Goal: Task Accomplishment & Management: Complete application form

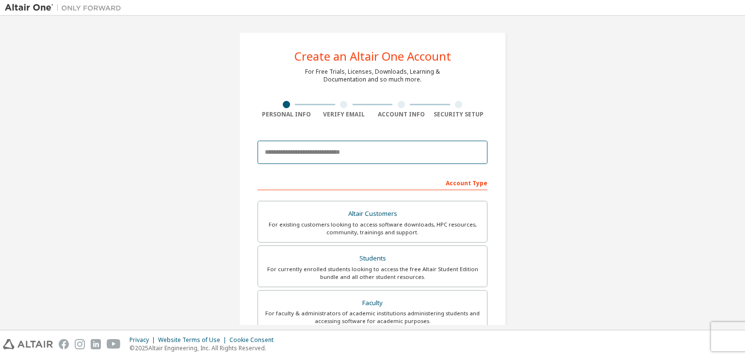
click at [382, 150] on input "email" at bounding box center [372, 152] width 230 height 23
type input "**********"
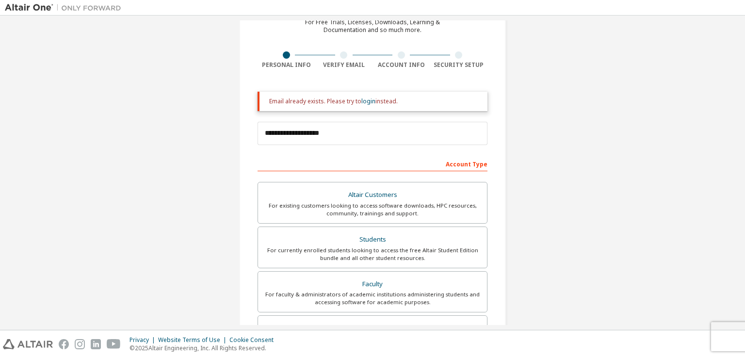
drag, startPoint x: 364, startPoint y: 177, endPoint x: 361, endPoint y: 168, distance: 9.7
click at [361, 168] on div "Account Type Altair Customers For existing customers looking to access software…" at bounding box center [372, 326] width 230 height 341
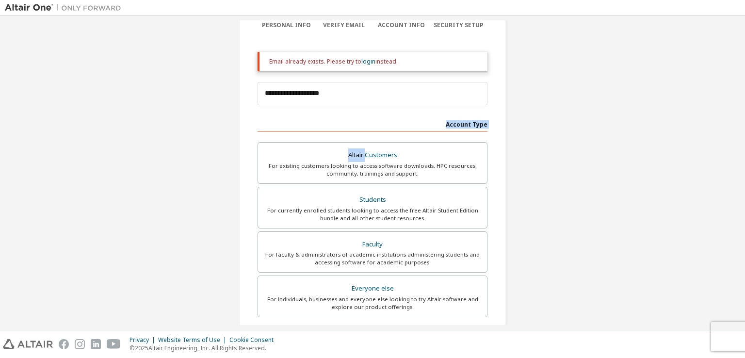
scroll to position [91, 0]
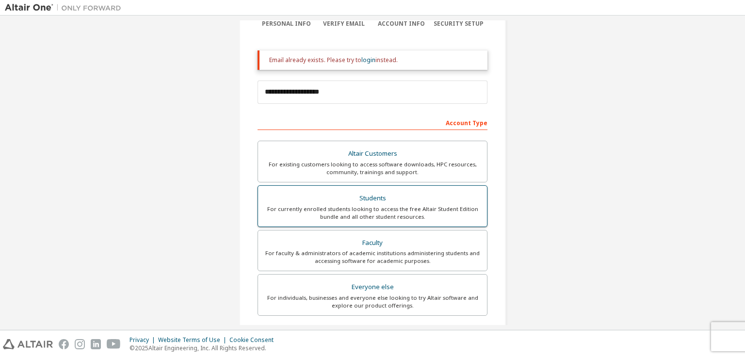
click at [354, 192] on div "Students" at bounding box center [372, 199] width 217 height 14
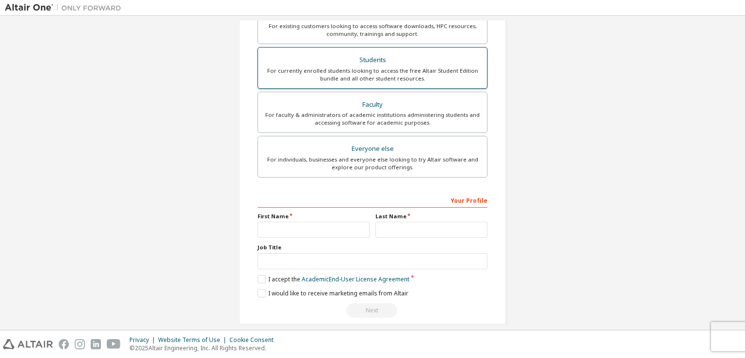
scroll to position [230, 0]
click at [361, 68] on div "For currently enrolled students looking to access the free Altair Student Editi…" at bounding box center [372, 74] width 217 height 16
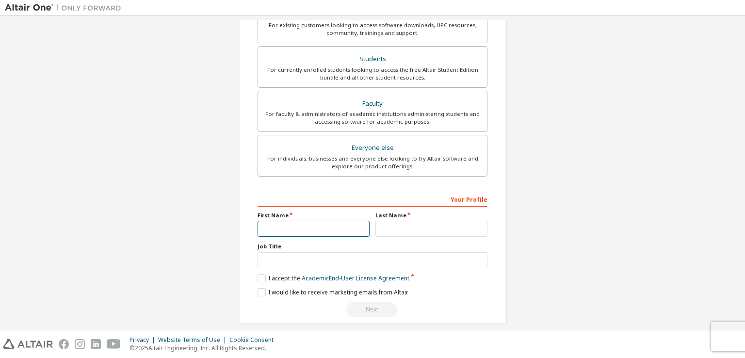
click at [302, 221] on input "text" at bounding box center [313, 229] width 112 height 16
type input "******"
click at [402, 223] on input "text" at bounding box center [431, 229] width 112 height 16
type input "******"
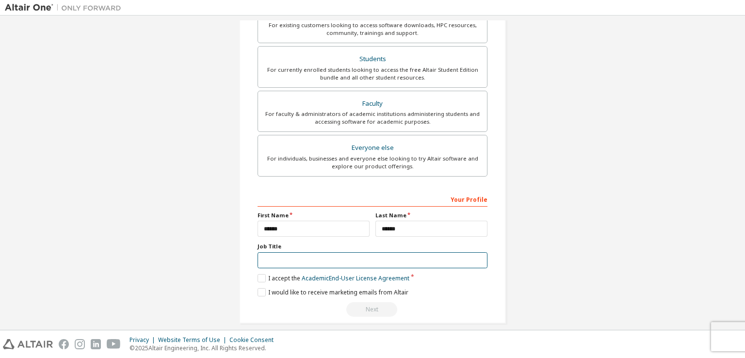
click at [399, 259] on input "text" at bounding box center [372, 260] width 230 height 16
type input "*******"
click at [259, 275] on label "I accept the Academic End-User License Agreement" at bounding box center [333, 278] width 152 height 8
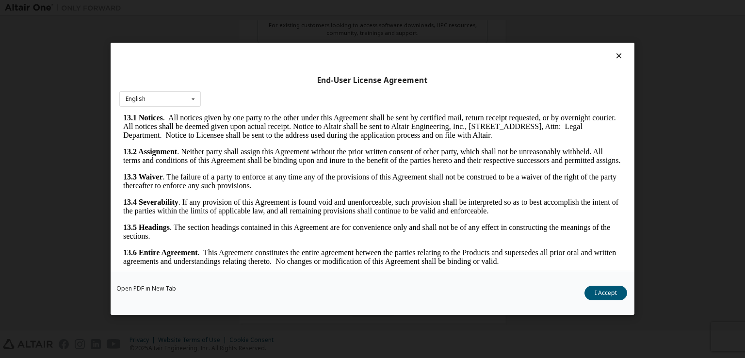
scroll to position [14, 0]
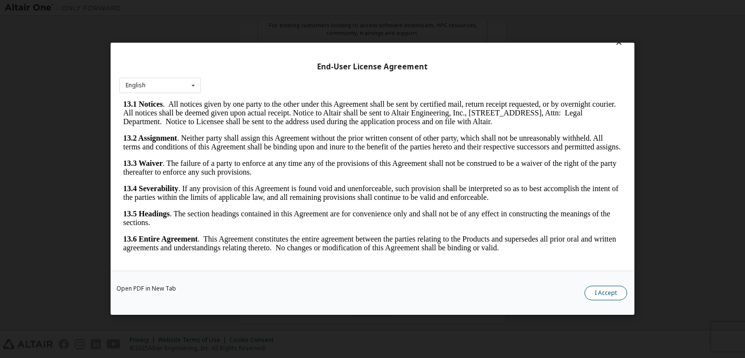
click at [611, 293] on button "I Accept" at bounding box center [605, 293] width 43 height 15
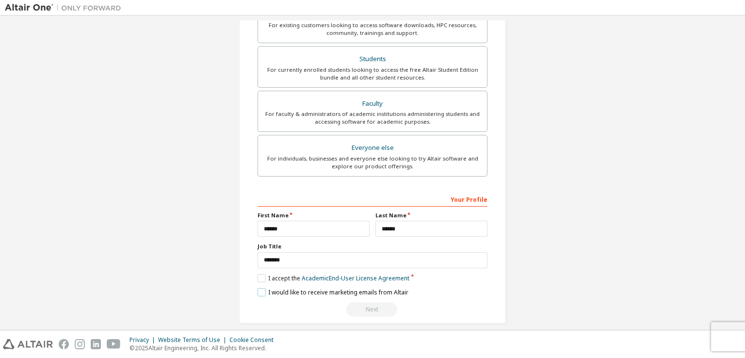
click at [258, 291] on label "I would like to receive marketing emails from Altair" at bounding box center [332, 292] width 151 height 8
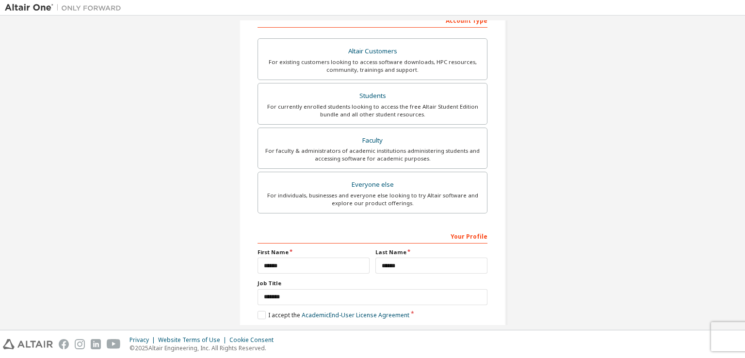
scroll to position [238, 0]
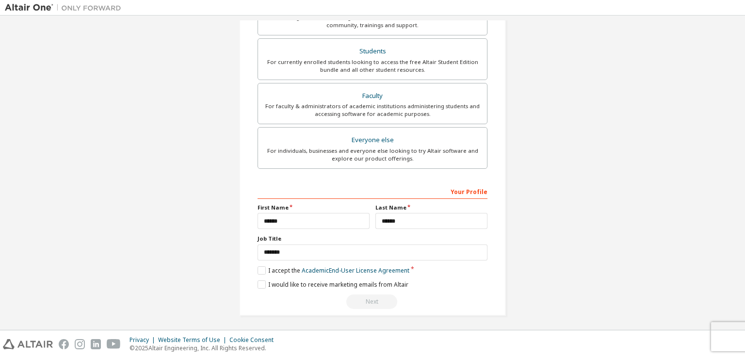
click at [367, 303] on div "Next" at bounding box center [372, 301] width 230 height 15
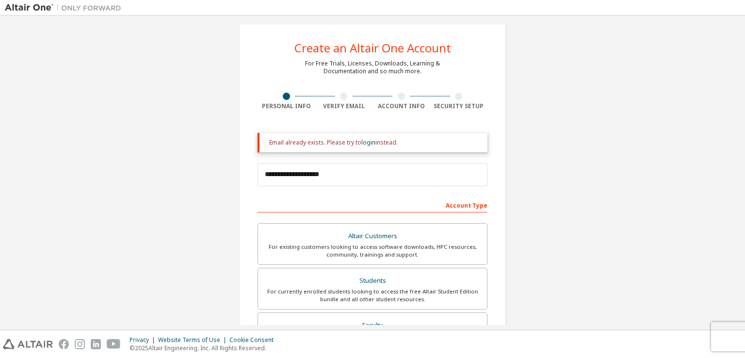
scroll to position [0, 0]
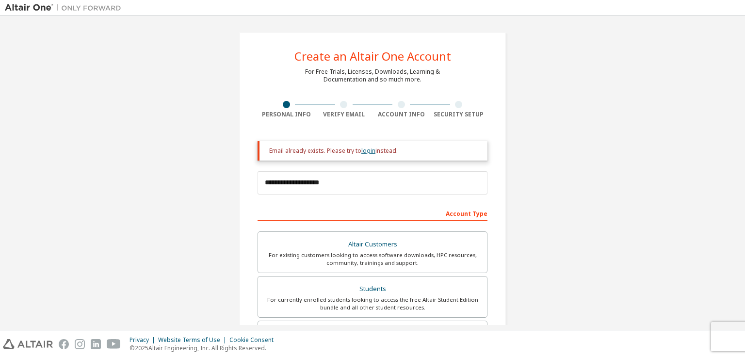
click at [364, 153] on link "login" at bounding box center [368, 150] width 14 height 8
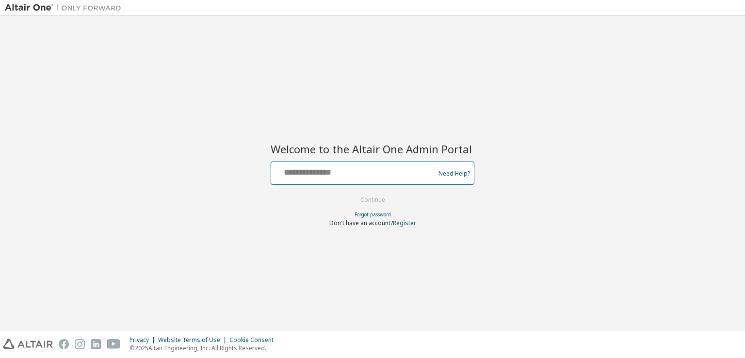
click at [367, 176] on input "text" at bounding box center [354, 171] width 159 height 14
type input "**********"
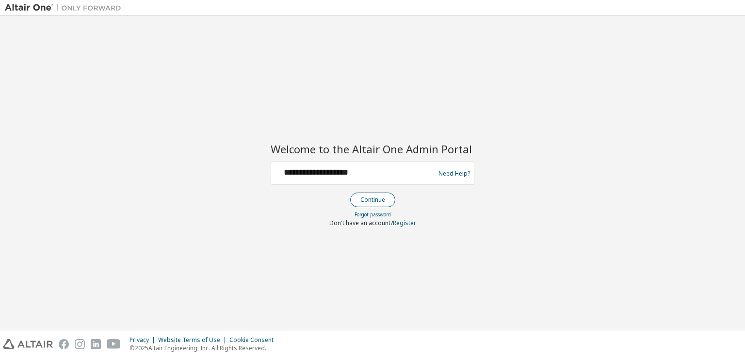
click at [373, 196] on button "Continue" at bounding box center [372, 199] width 45 height 15
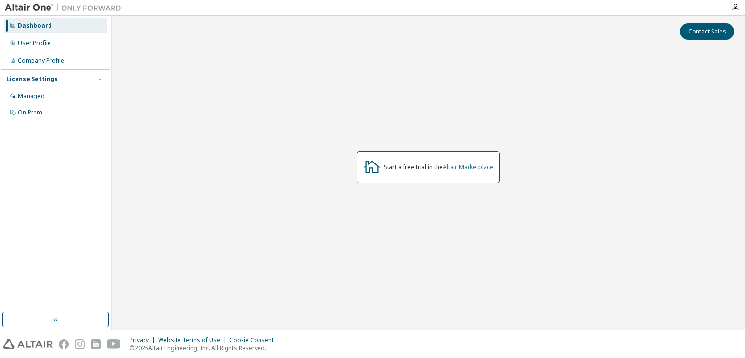
click at [469, 166] on link "Altair Marketplace" at bounding box center [468, 167] width 50 height 8
click at [56, 97] on div "Managed" at bounding box center [55, 96] width 103 height 16
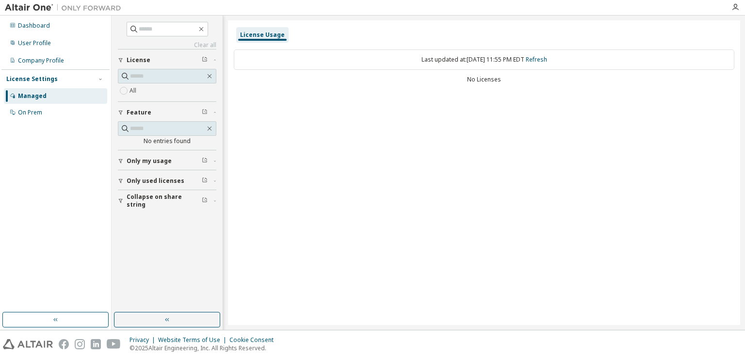
click at [176, 180] on span "Only used licenses" at bounding box center [156, 181] width 58 height 8
click at [38, 28] on div "Dashboard" at bounding box center [34, 26] width 32 height 8
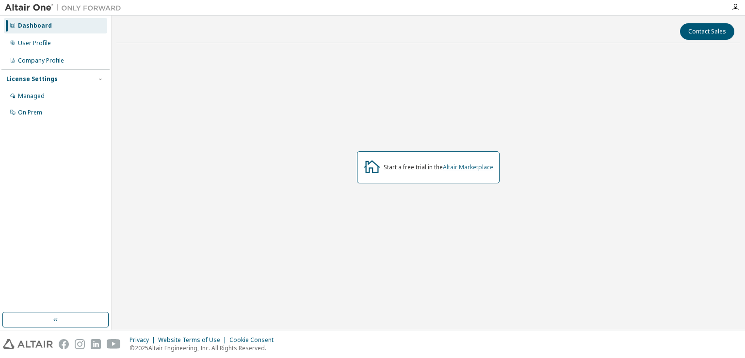
click at [477, 167] on link "Altair Marketplace" at bounding box center [468, 167] width 50 height 8
